Goal: Task Accomplishment & Management: Manage account settings

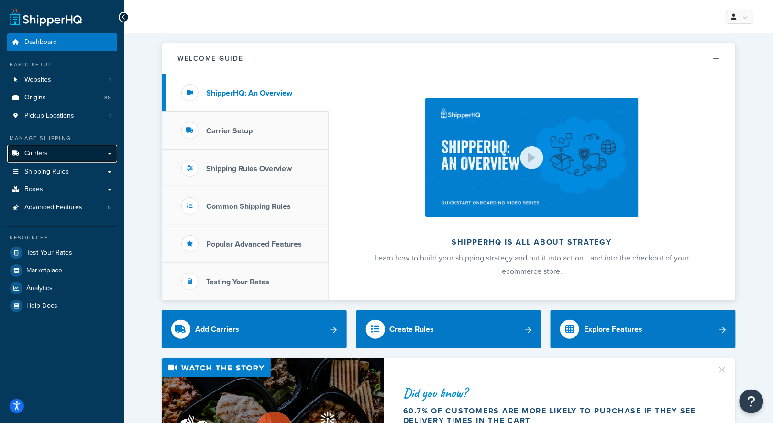
click at [55, 152] on link "Carriers" at bounding box center [62, 154] width 110 height 18
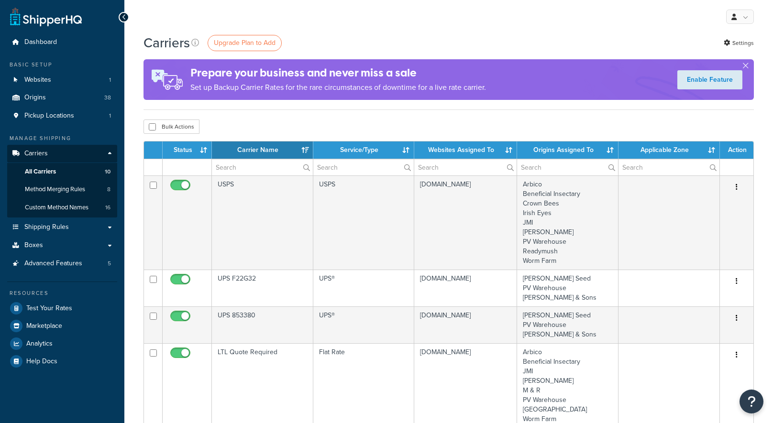
select select "15"
click at [60, 209] on span "Custom Method Names" at bounding box center [57, 208] width 64 height 8
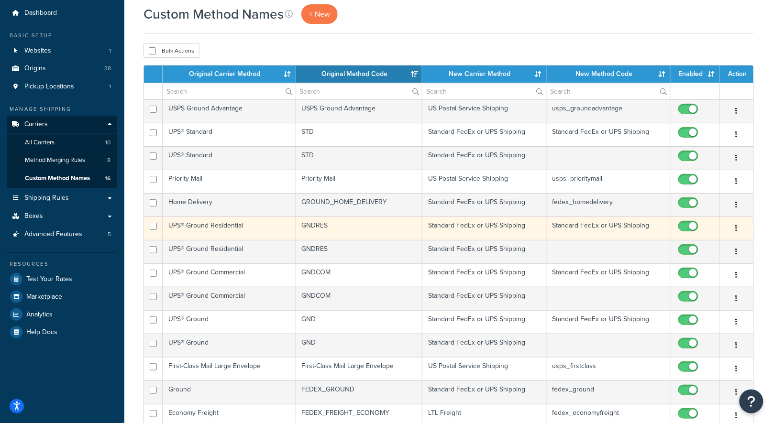
scroll to position [168, 0]
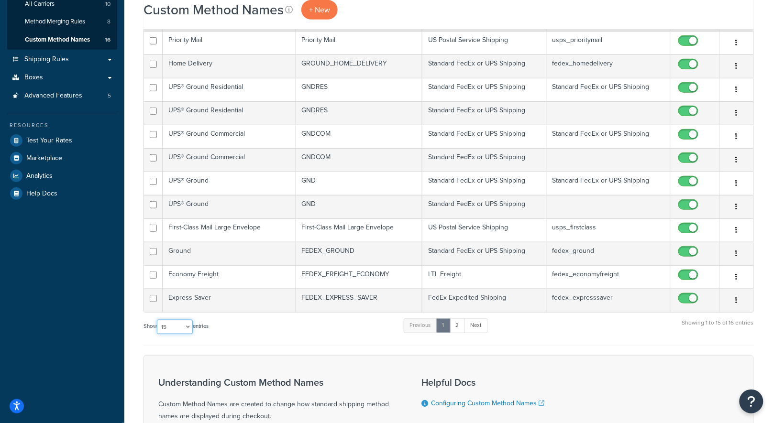
click at [174, 323] on select "10 15 25 50 100" at bounding box center [175, 327] width 36 height 14
select select "100"
click at [158, 334] on select "10 15 25 50 100" at bounding box center [175, 327] width 36 height 14
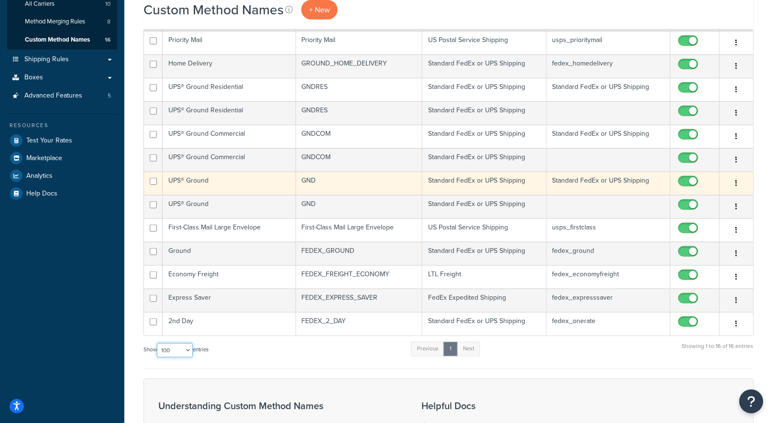
scroll to position [0, 0]
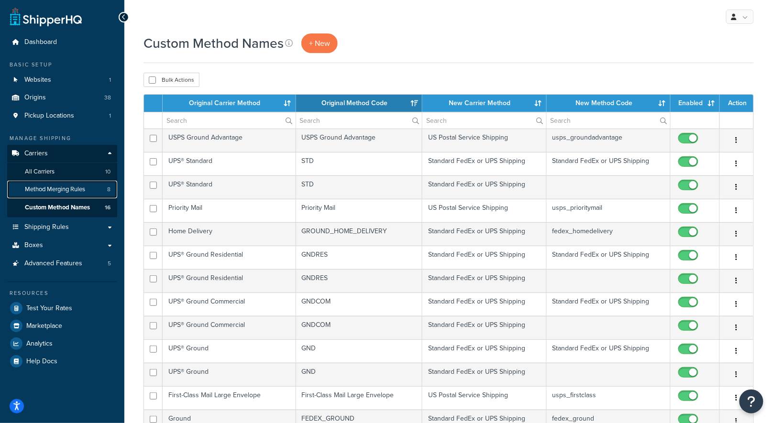
click at [57, 193] on span "Method Merging Rules" at bounding box center [55, 189] width 60 height 8
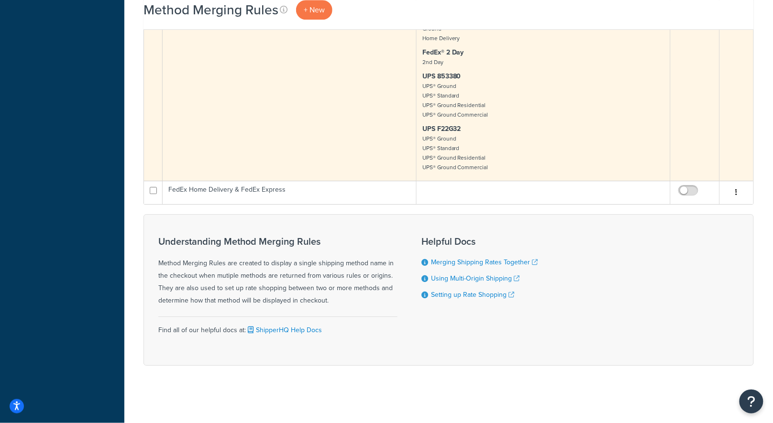
scroll to position [16, 0]
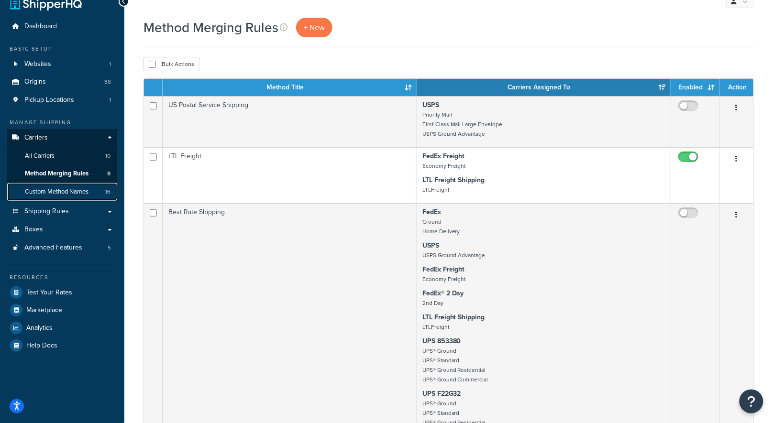
click at [75, 192] on span "Custom Method Names" at bounding box center [57, 192] width 64 height 8
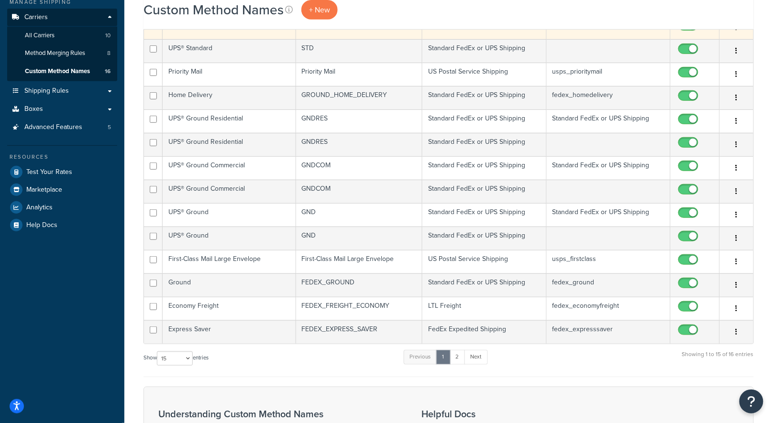
scroll to position [278, 0]
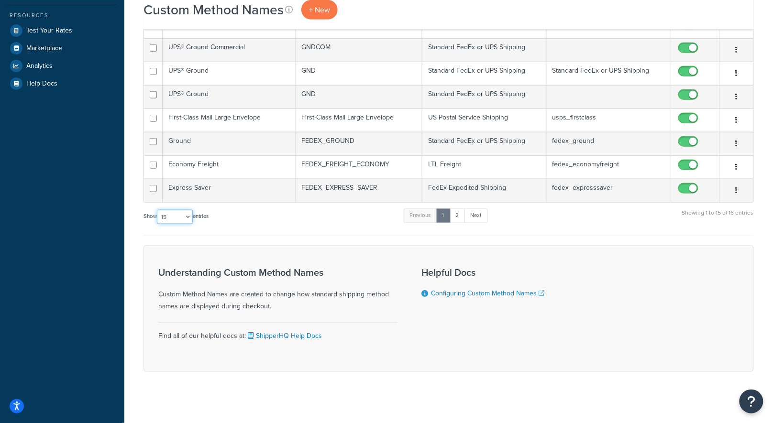
click at [168, 214] on select "10 15 25 50 100" at bounding box center [175, 217] width 36 height 14
select select "100"
click at [158, 224] on select "10 15 25 50 100" at bounding box center [175, 217] width 36 height 14
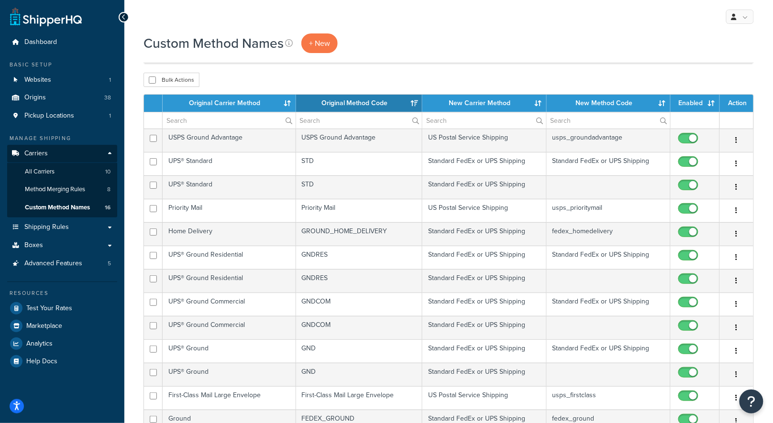
scroll to position [273, 0]
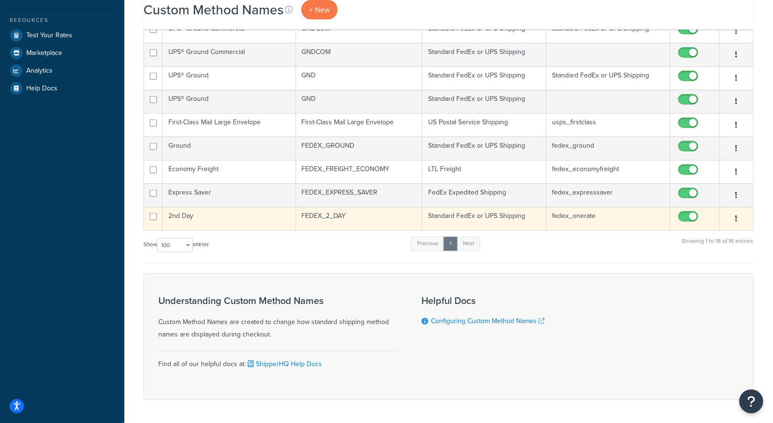
click at [479, 215] on td "Standard FedEx or UPS Shipping" at bounding box center [484, 218] width 124 height 23
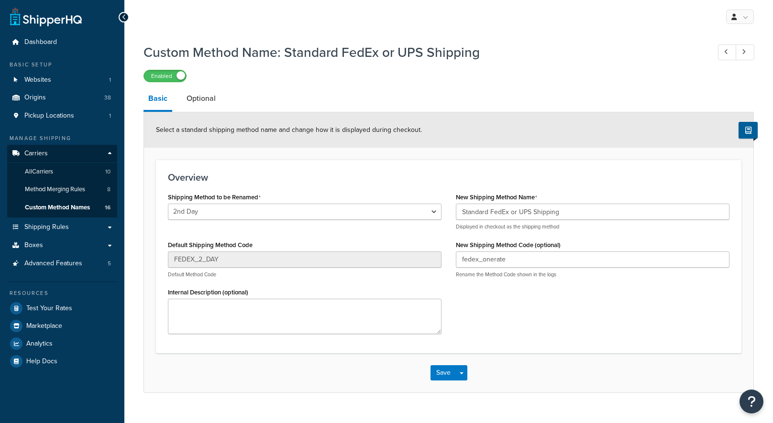
select select "428553"
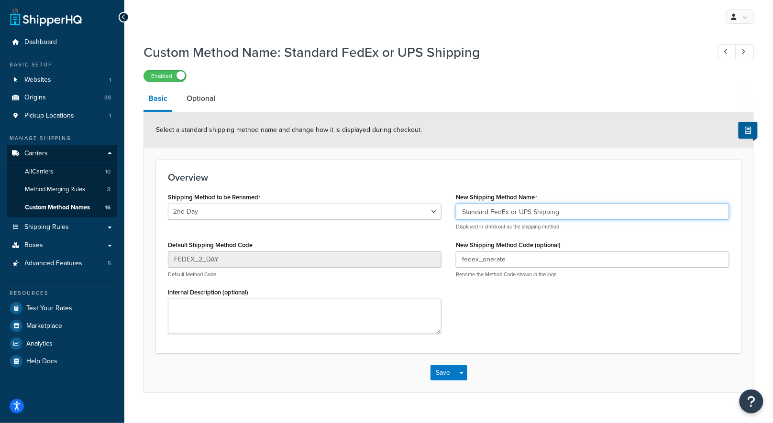
drag, startPoint x: 576, startPoint y: 212, endPoint x: 450, endPoint y: 202, distance: 126.2
click at [450, 202] on div "New Shipping Method Name Standard FedEx or UPS Shipping Displayed in checkout a…" at bounding box center [592, 237] width 288 height 95
click at [503, 60] on h1 "Custom Method Name: Standard FedEx or UPS Shipping" at bounding box center [421, 52] width 556 height 19
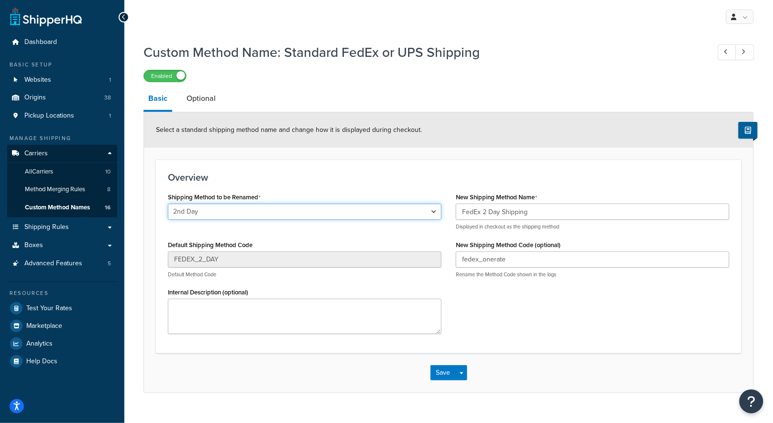
click at [412, 210] on select "Ground Home Delivery 1 Day Freight 2 Day Freight 3 Day Freight 2nd Day Priority…" at bounding box center [304, 212] width 273 height 16
click at [168, 204] on select "Ground Home Delivery 1 Day Freight 2 Day Freight 3 Day Freight 2nd Day Priority…" at bounding box center [304, 212] width 273 height 16
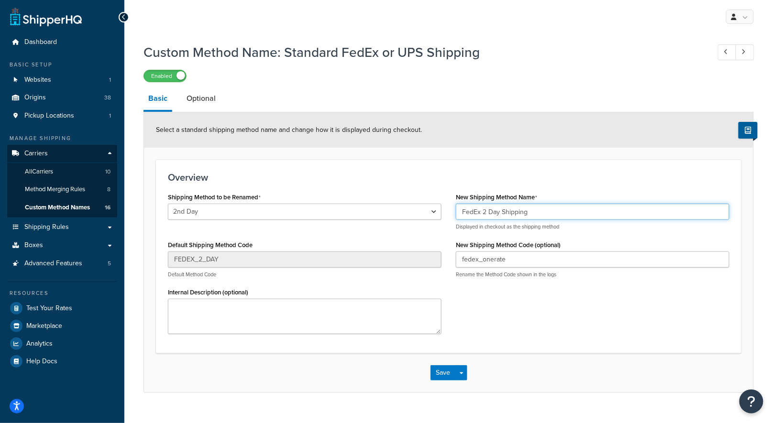
drag, startPoint x: 483, startPoint y: 211, endPoint x: 500, endPoint y: 212, distance: 16.7
click at [500, 212] on input "FedEx 2 Day Shipping" at bounding box center [592, 212] width 273 height 16
type input "FedEx Express Shipping"
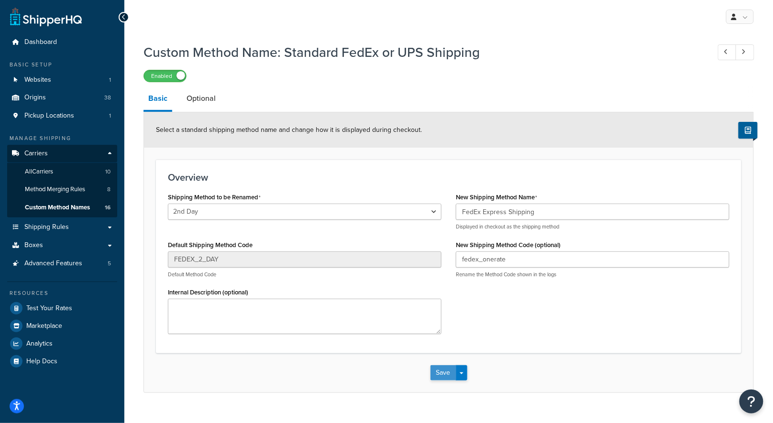
click at [448, 368] on button "Save" at bounding box center [443, 372] width 26 height 15
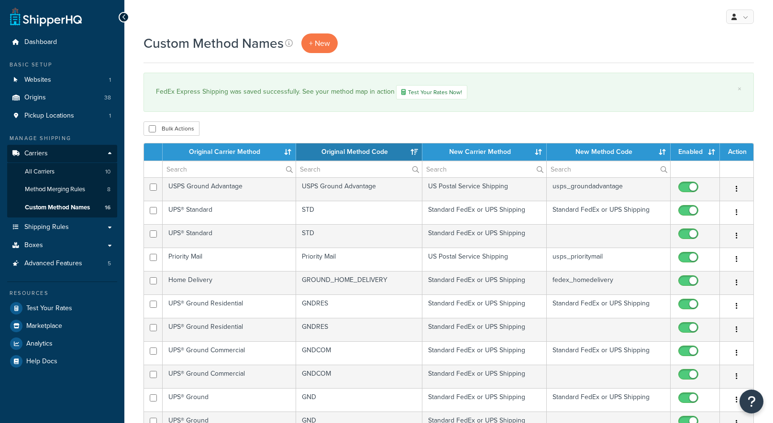
select select "15"
click at [414, 42] on div "Custom Method Names + New" at bounding box center [448, 43] width 610 height 20
click at [404, 50] on div "Custom Method Names + New" at bounding box center [448, 43] width 610 height 20
select select "15"
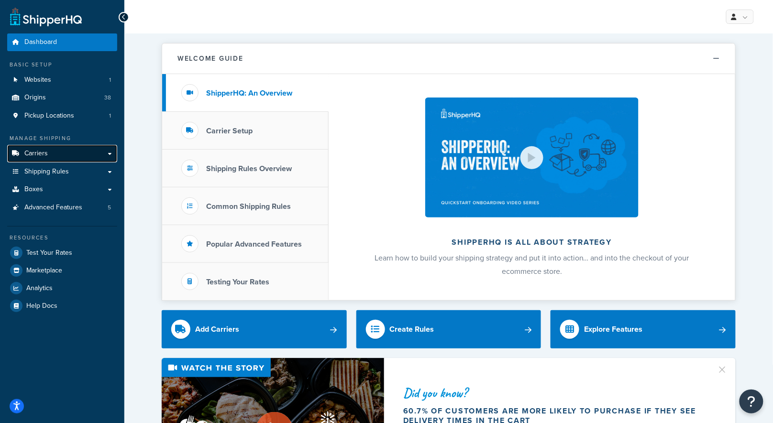
click at [69, 151] on link "Carriers" at bounding box center [62, 154] width 110 height 18
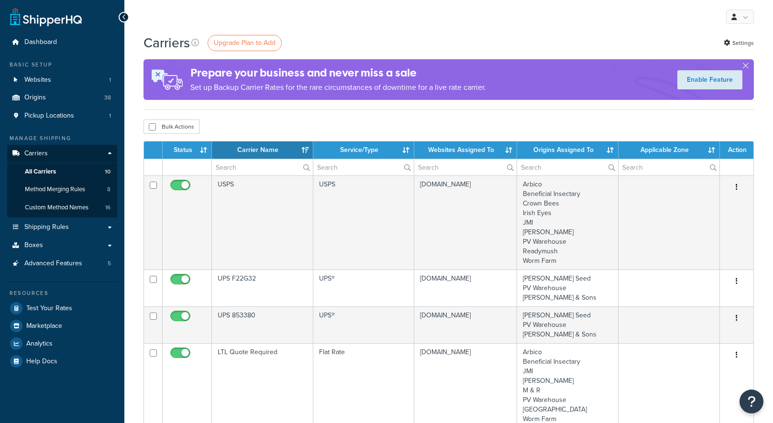
select select "15"
click at [57, 206] on span "Custom Method Names" at bounding box center [57, 208] width 64 height 8
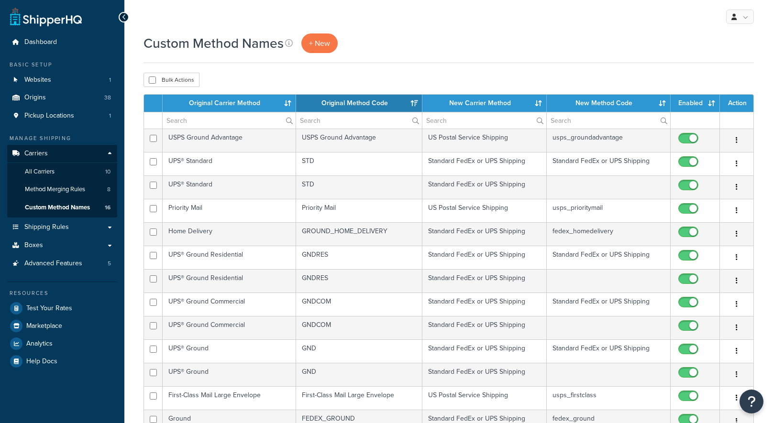
select select "15"
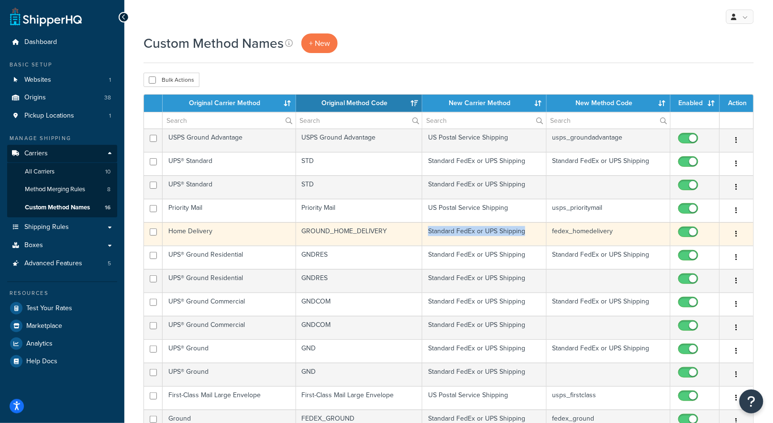
drag, startPoint x: 513, startPoint y: 229, endPoint x: 428, endPoint y: 228, distance: 85.6
click at [428, 228] on td "Standard FedEx or UPS Shipping" at bounding box center [484, 233] width 124 height 23
copy td "Standard FedEx or UPS Shipping"
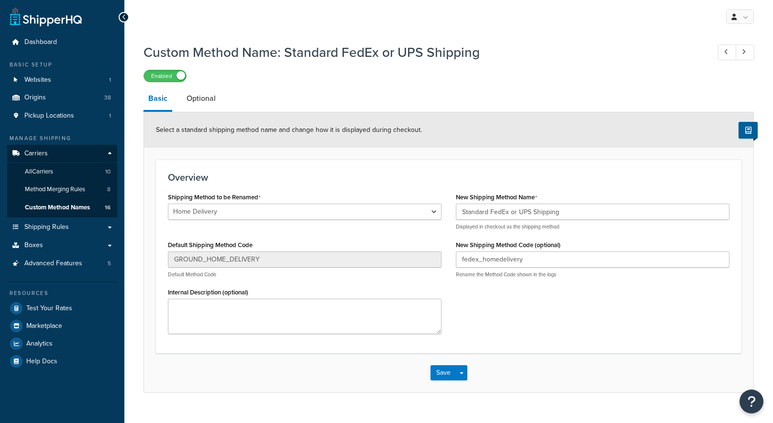
select select "177651"
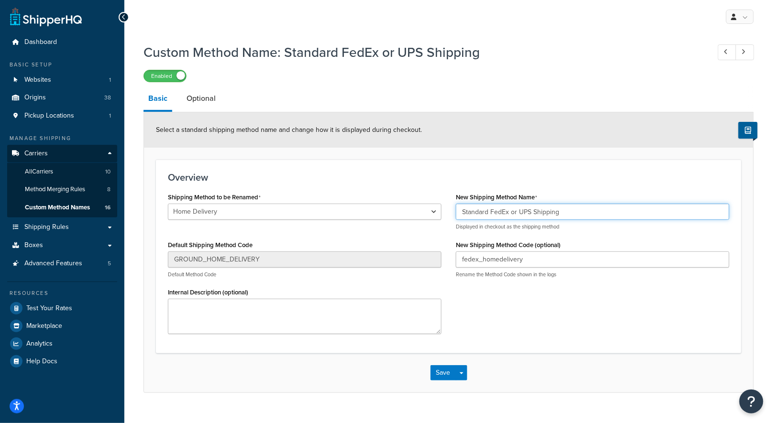
drag, startPoint x: 531, startPoint y: 206, endPoint x: 447, endPoint y: 195, distance: 84.4
click at [447, 195] on div "Shipping Method to be Renamed Ground Home Delivery 1 Day Freight 2 Day Freight …" at bounding box center [449, 265] width 576 height 151
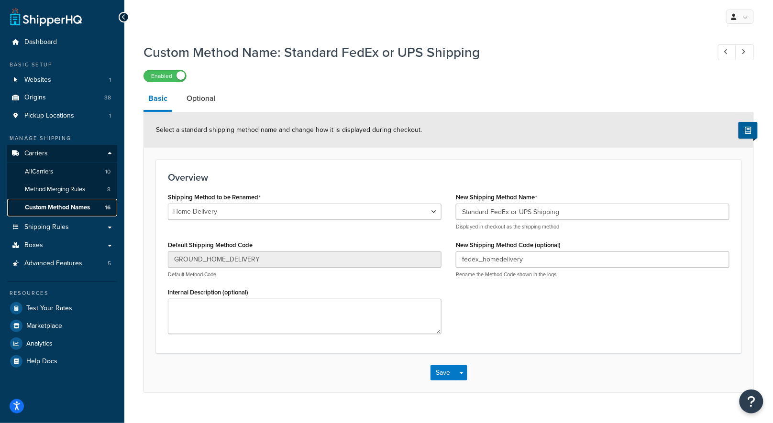
click at [78, 207] on span "Custom Method Names" at bounding box center [57, 208] width 65 height 8
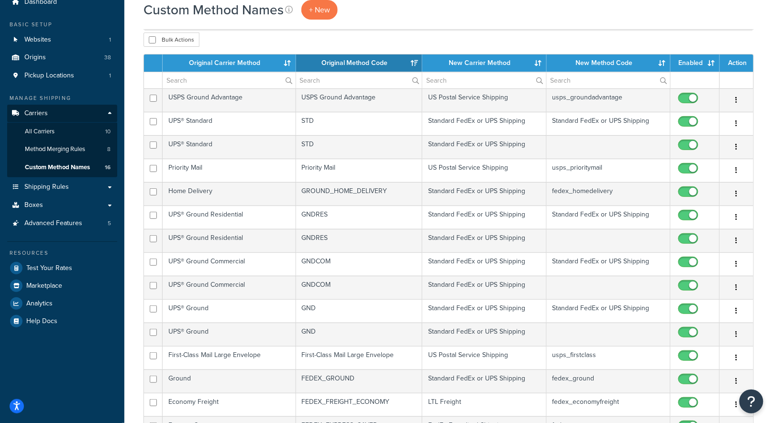
scroll to position [278, 0]
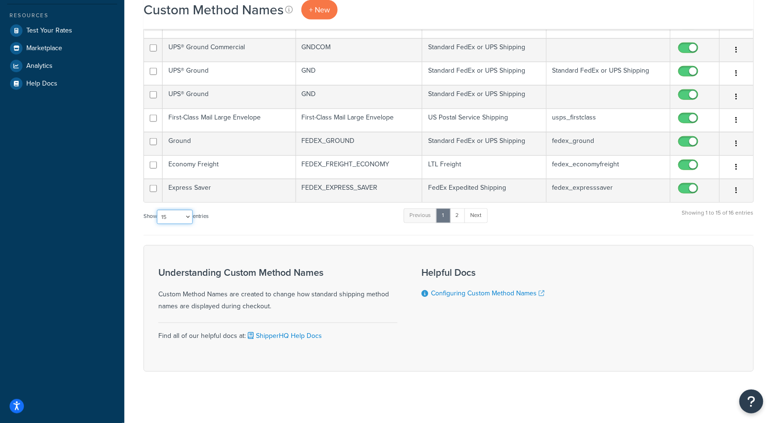
click at [175, 210] on select "10 15 25 50 100" at bounding box center [175, 217] width 36 height 14
select select "100"
click at [158, 224] on select "10 15 25 50 100" at bounding box center [175, 217] width 36 height 14
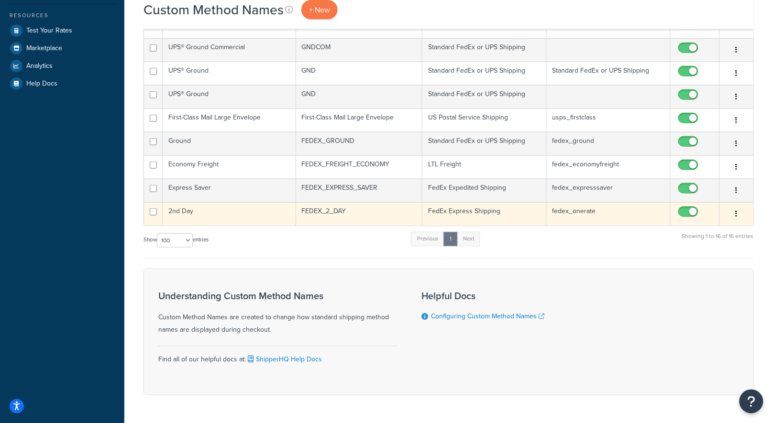
click at [240, 212] on td "2nd Day" at bounding box center [229, 213] width 133 height 23
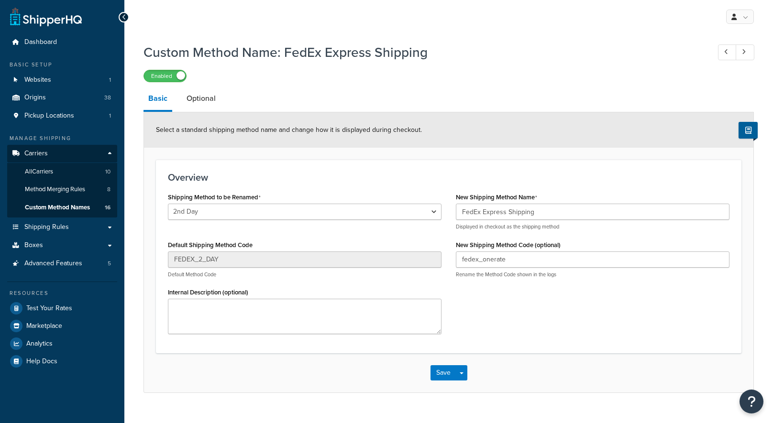
select select "428553"
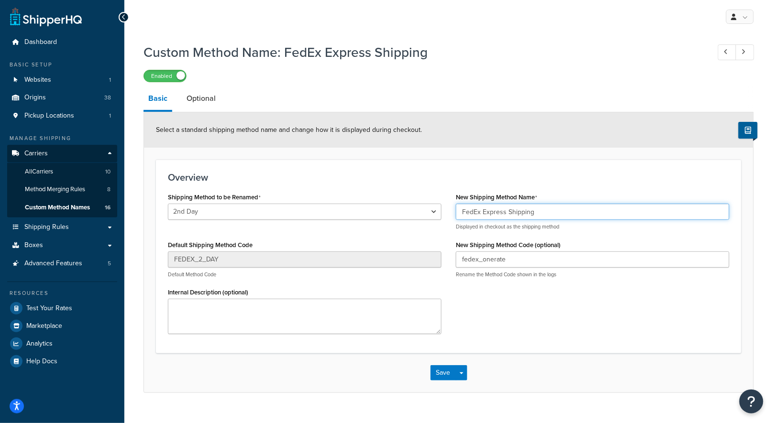
click at [556, 214] on input "FedEx Express Shipping" at bounding box center [592, 212] width 273 height 16
paste input "Standard FedEx or UPS"
type input "Standard FedEx or UPS Shipping"
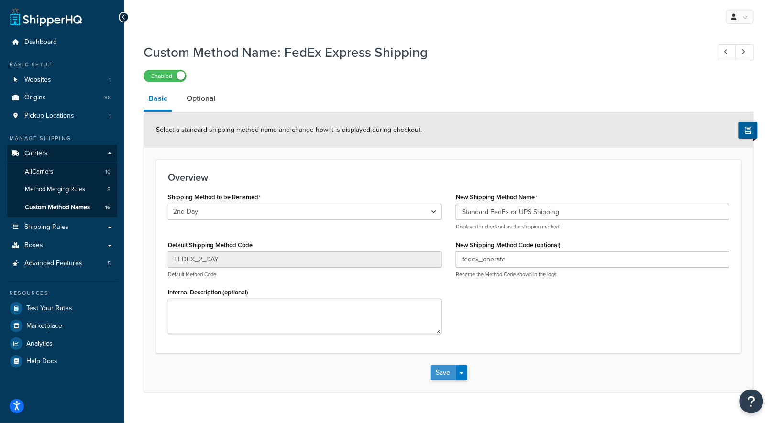
click at [437, 372] on button "Save" at bounding box center [443, 372] width 26 height 15
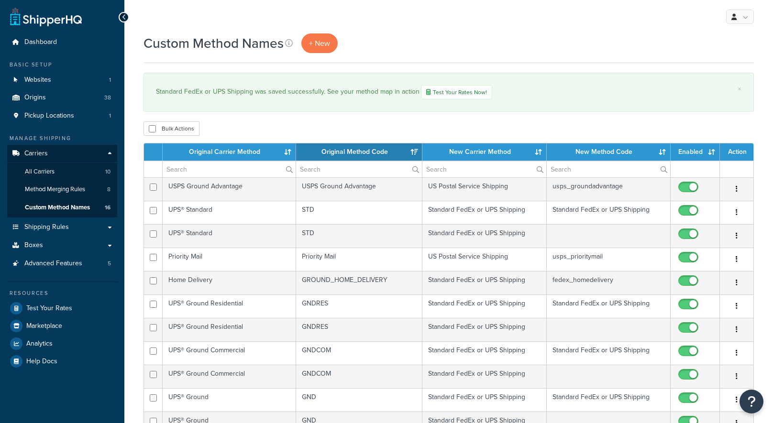
select select "15"
